Goal: Obtain resource: Obtain resource

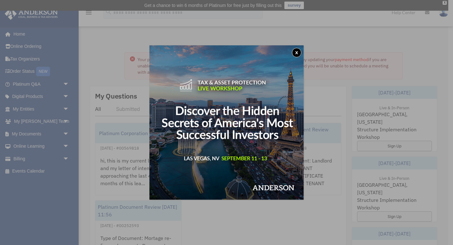
click at [298, 52] on button "x" at bounding box center [296, 52] width 9 height 9
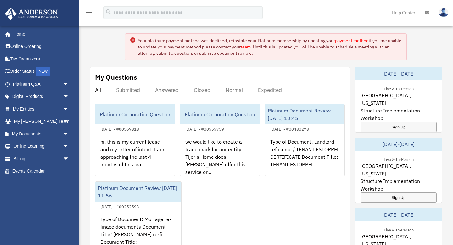
scroll to position [20, 0]
click at [66, 133] on span "arrow_drop_down" at bounding box center [69, 133] width 13 height 13
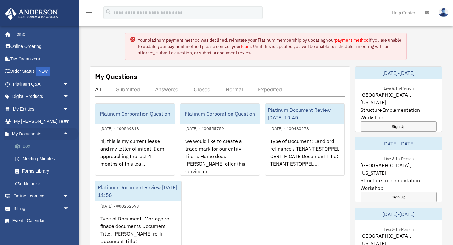
click at [31, 144] on link "Box" at bounding box center [44, 146] width 70 height 13
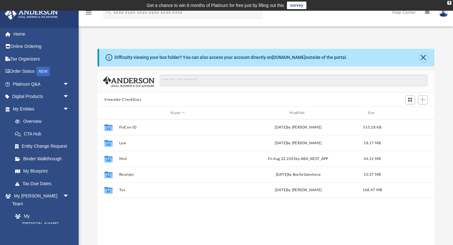
scroll to position [143, 337]
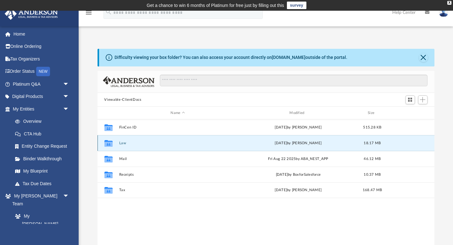
click at [121, 142] on button "Law" at bounding box center [178, 143] width 118 height 4
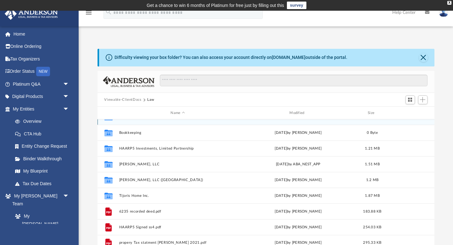
scroll to position [27, 0]
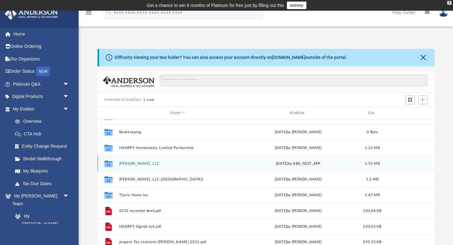
click at [130, 162] on button "[PERSON_NAME], LLC" at bounding box center [178, 163] width 118 height 4
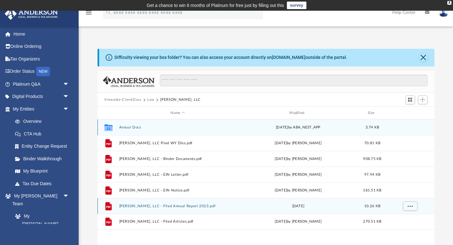
scroll to position [0, 0]
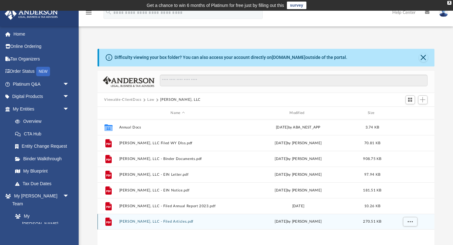
click at [158, 220] on button "[PERSON_NAME], LLC - Filed Articles.pdf" at bounding box center [178, 222] width 118 height 4
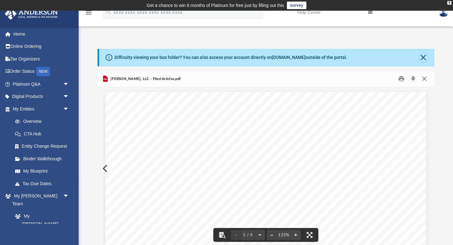
click at [426, 79] on button "Close" at bounding box center [424, 79] width 11 height 10
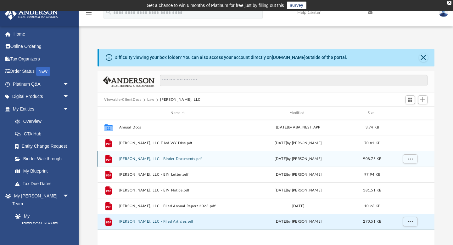
click at [166, 159] on button "[PERSON_NAME], LLC - Binder Documents.pdf" at bounding box center [178, 159] width 118 height 4
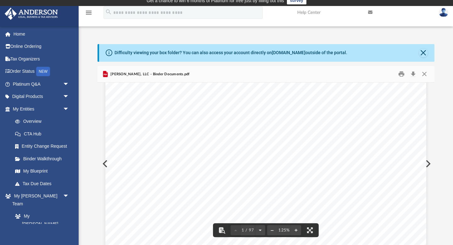
scroll to position [22, 0]
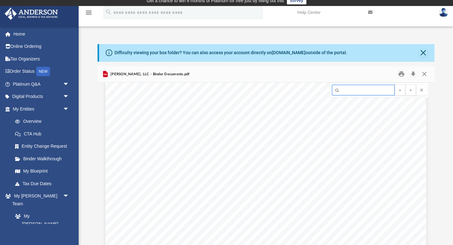
paste input "**********"
type input "**********"
click at [406, 85] on button "File preview" at bounding box center [411, 90] width 11 height 11
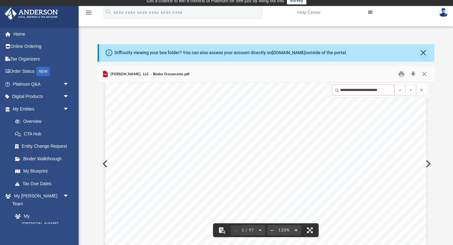
drag, startPoint x: 383, startPoint y: 89, endPoint x: 327, endPoint y: 87, distance: 56.4
click at [327, 87] on div "[DATE] [PERSON_NAME] [STREET_ADDRESS][PERSON_NAME] Re: [PERSON_NAME], LLC Enclo…" at bounding box center [266, 163] width 337 height 162
paste input "Search input"
type input "**********"
click at [406, 85] on button "File preview" at bounding box center [411, 90] width 11 height 11
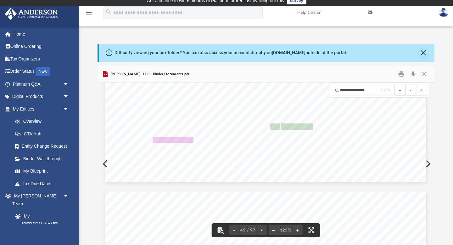
scroll to position [19010, 0]
click at [379, 91] on input "**********" at bounding box center [363, 90] width 63 height 11
click at [406, 85] on button "File preview" at bounding box center [411, 90] width 11 height 11
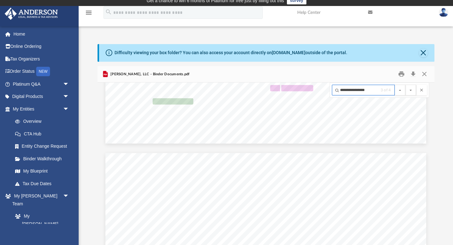
click at [406, 85] on button "File preview" at bounding box center [411, 90] width 11 height 11
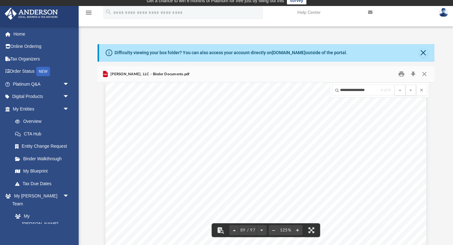
scroll to position [37382, 0]
click at [375, 87] on input "**********" at bounding box center [363, 90] width 63 height 11
click at [406, 85] on button "File preview" at bounding box center [411, 90] width 11 height 11
click at [372, 92] on input "**********" at bounding box center [363, 90] width 63 height 11
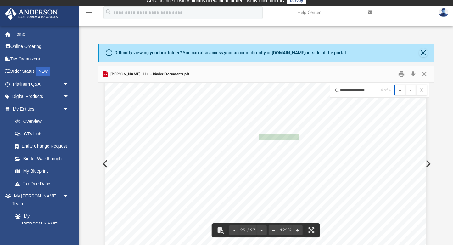
click at [406, 85] on button "File preview" at bounding box center [411, 90] width 11 height 11
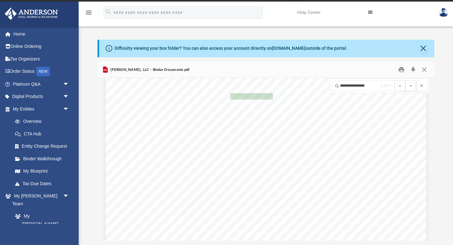
scroll to position [1757, 0]
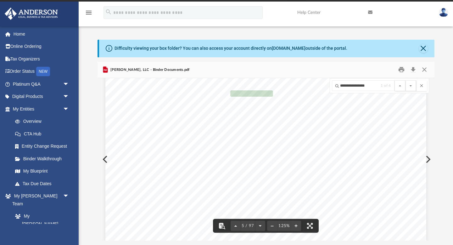
drag, startPoint x: 290, startPoint y: 114, endPoint x: 174, endPoint y: 115, distance: 115.8
click at [174, 115] on div "GENERAL INFORMATION Your LLC portfolio is designed to assist you in organizing …" at bounding box center [265, 232] width 321 height 415
drag, startPoint x: 167, startPoint y: 114, endPoint x: 278, endPoint y: 114, distance: 111.1
click at [278, 114] on span "Managing or developing assets (such as real estate)" at bounding box center [224, 115] width 118 height 6
click at [282, 115] on span "Managing or developing assets (such as real estate)" at bounding box center [224, 115] width 118 height 6
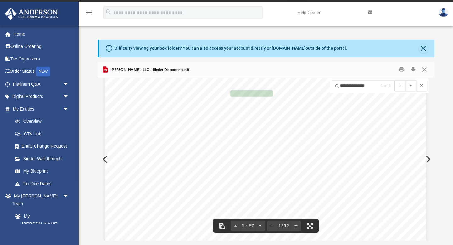
drag, startPoint x: 284, startPoint y: 115, endPoint x: 188, endPoint y: 117, distance: 96.0
click at [188, 117] on div "GENERAL INFORMATION Your LLC portfolio is designed to assist you in organizing …" at bounding box center [265, 232] width 321 height 415
drag, startPoint x: 167, startPoint y: 114, endPoint x: 278, endPoint y: 117, distance: 110.8
click at [278, 117] on span "Managing or developing assets (such as real estate)" at bounding box center [224, 115] width 118 height 6
click at [174, 126] on div "GENERAL INFORMATION Your LLC portfolio is designed to assist you in organizing …" at bounding box center [265, 232] width 321 height 415
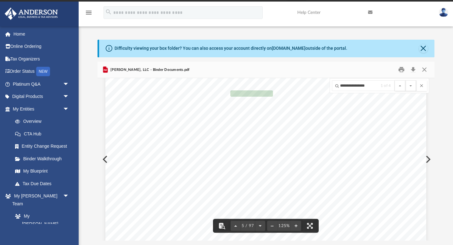
click at [165, 115] on span "Managing or developing assets (such as real estate)" at bounding box center [224, 115] width 118 height 6
drag, startPoint x: 165, startPoint y: 115, endPoint x: 283, endPoint y: 114, distance: 118.0
click at [283, 114] on div "GENERAL INFORMATION Your LLC portfolio is designed to assist you in organizing …" at bounding box center [265, 232] width 321 height 415
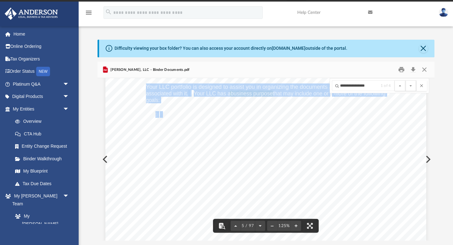
click at [305, 125] on div "GENERAL INFORMATION Your LLC portfolio is designed to assist you in organizing …" at bounding box center [265, 232] width 321 height 415
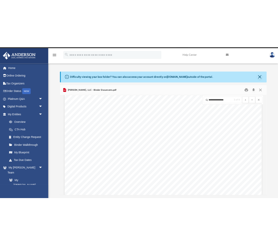
scroll to position [0, 0]
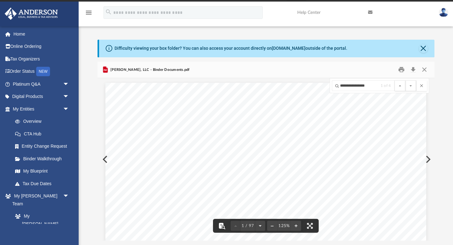
click at [222, 225] on button "File preview" at bounding box center [222, 226] width 14 height 14
drag, startPoint x: 147, startPoint y: 148, endPoint x: 190, endPoint y: 54, distance: 102.8
click at [190, 54] on div "Difficulty viewing your box folder? You can also access your account directly o…" at bounding box center [266, 140] width 337 height 201
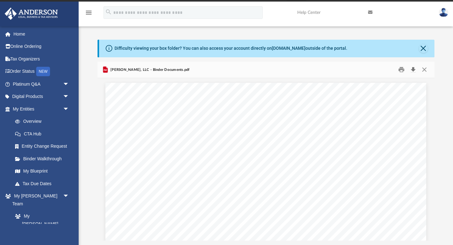
click at [414, 71] on button "Download" at bounding box center [413, 70] width 11 height 10
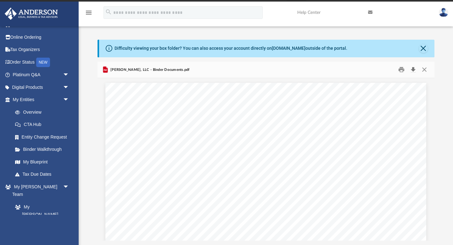
scroll to position [0, 0]
